Goal: Check status: Check status

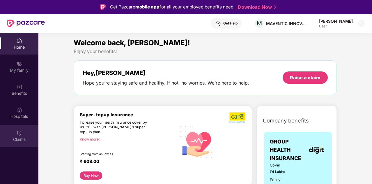
click at [22, 136] on div "Claims" at bounding box center [19, 136] width 38 height 22
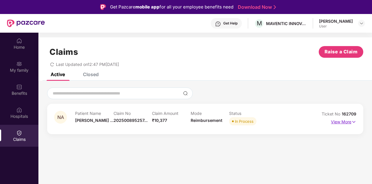
click at [355, 122] on img at bounding box center [354, 122] width 5 height 6
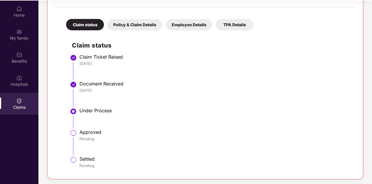
scroll to position [33, 0]
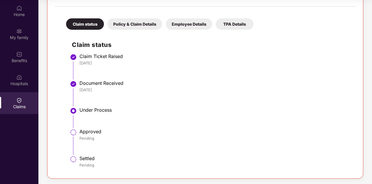
click at [91, 112] on div "Under Process" at bounding box center [215, 110] width 271 height 6
click at [73, 110] on img at bounding box center [73, 110] width 7 height 7
click at [26, 65] on div "Benefits" at bounding box center [19, 57] width 38 height 22
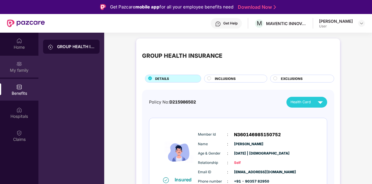
click at [23, 73] on div "My family" at bounding box center [19, 67] width 38 height 22
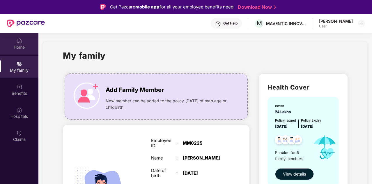
click at [24, 40] on div "Home" at bounding box center [19, 44] width 38 height 22
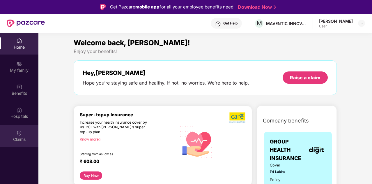
click at [20, 136] on img at bounding box center [19, 133] width 6 height 6
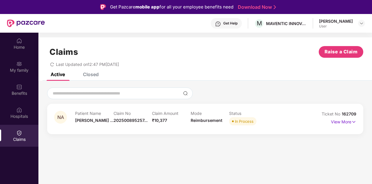
click at [93, 75] on div "Closed" at bounding box center [91, 74] width 16 height 6
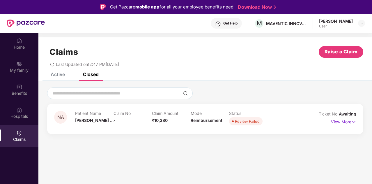
click at [52, 73] on div "Active" at bounding box center [58, 74] width 14 height 6
